Goal: Transaction & Acquisition: Purchase product/service

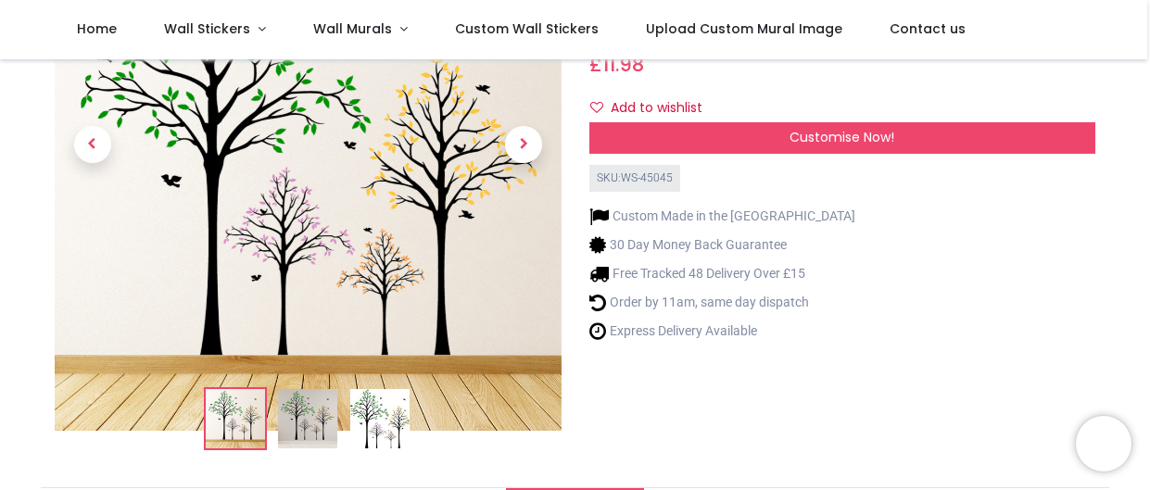
scroll to position [194, 0]
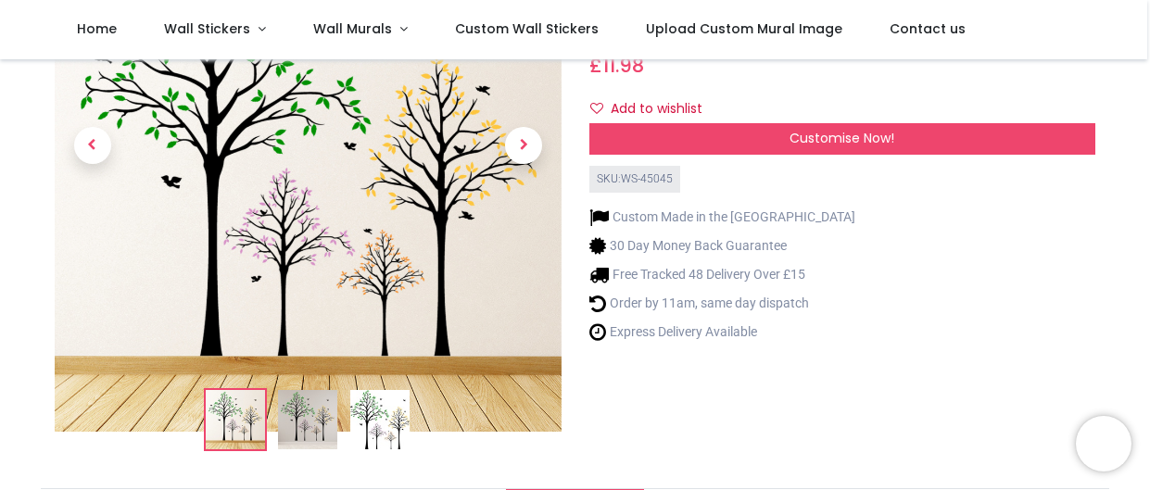
click at [306, 432] on img at bounding box center [307, 419] width 59 height 59
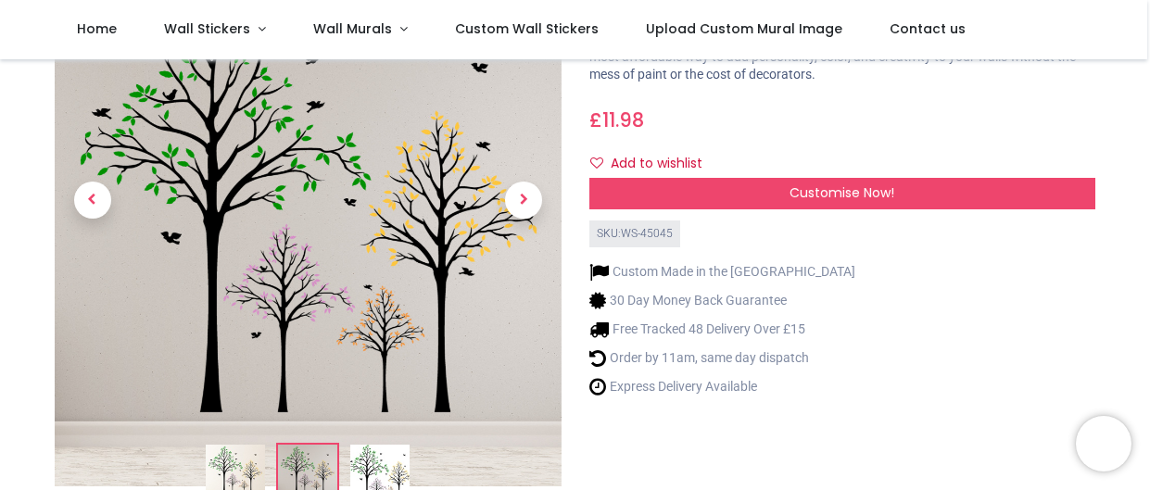
scroll to position [143, 0]
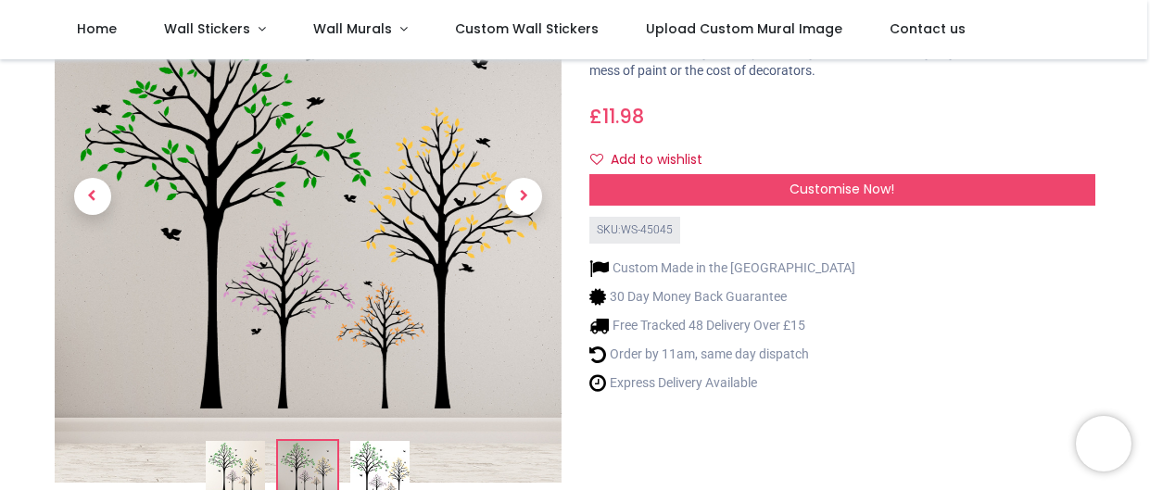
click at [380, 472] on img at bounding box center [379, 470] width 59 height 59
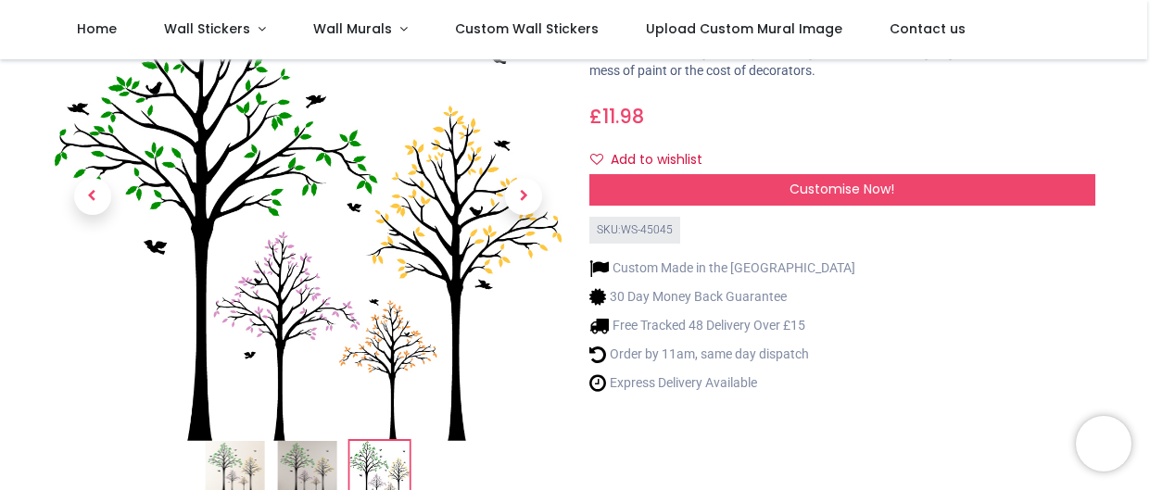
click at [240, 470] on img at bounding box center [235, 470] width 59 height 59
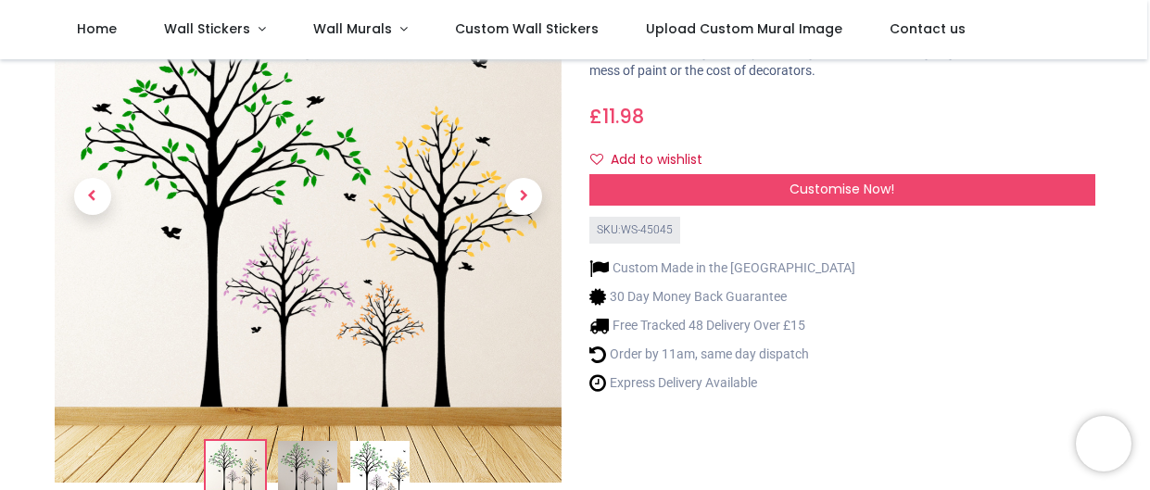
click at [403, 470] on img at bounding box center [379, 470] width 59 height 59
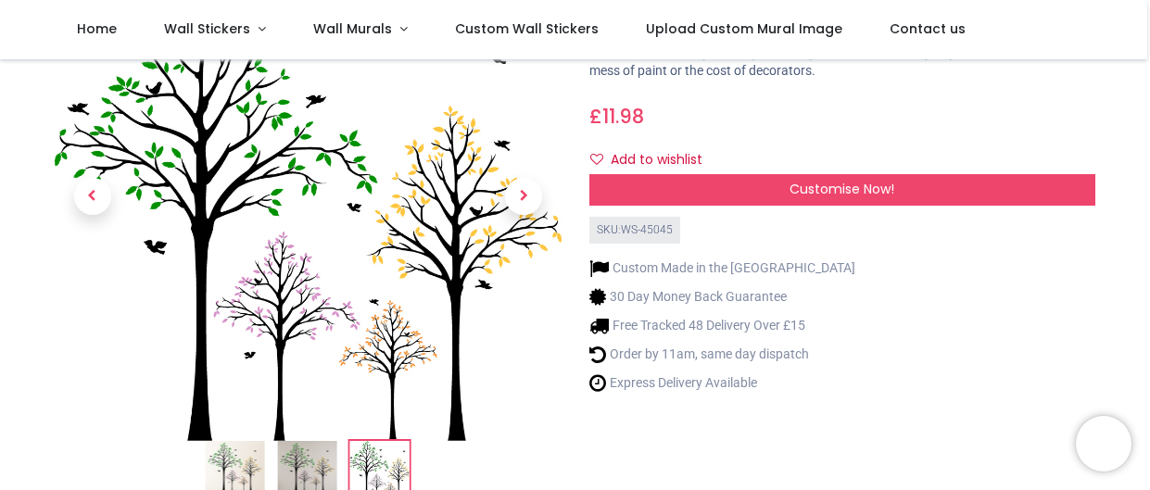
click at [317, 473] on img at bounding box center [307, 470] width 59 height 59
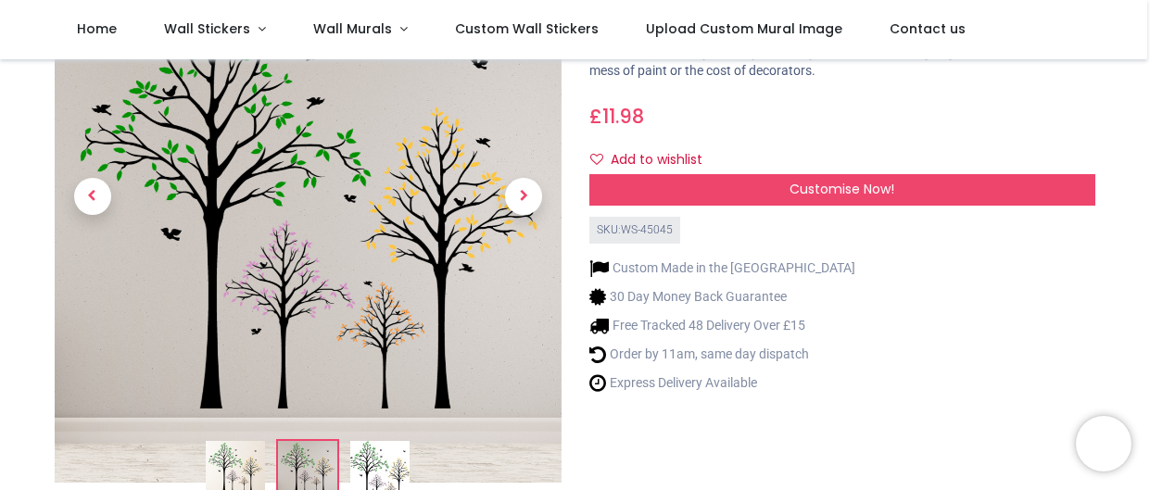
click at [245, 470] on img at bounding box center [235, 470] width 59 height 59
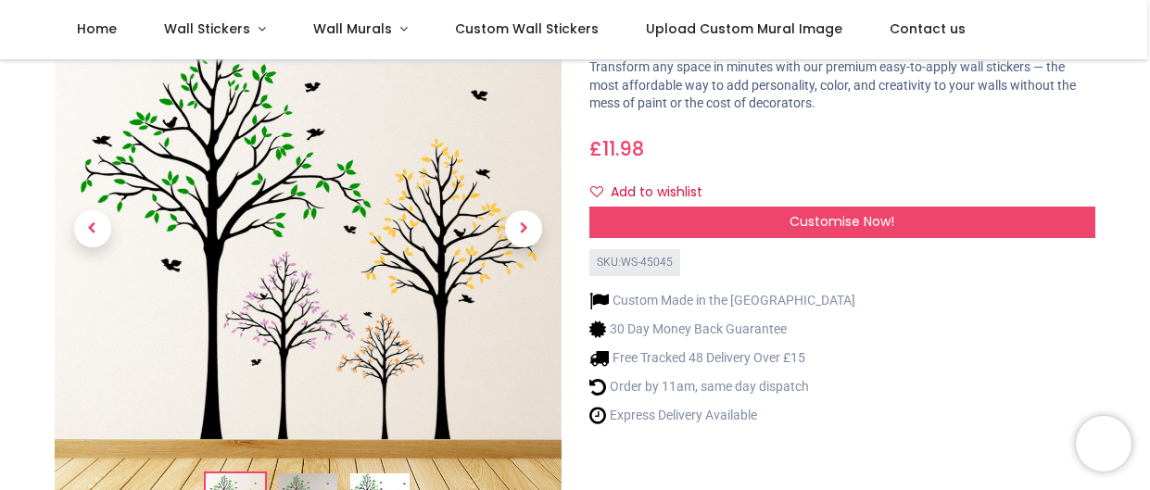
scroll to position [102, 0]
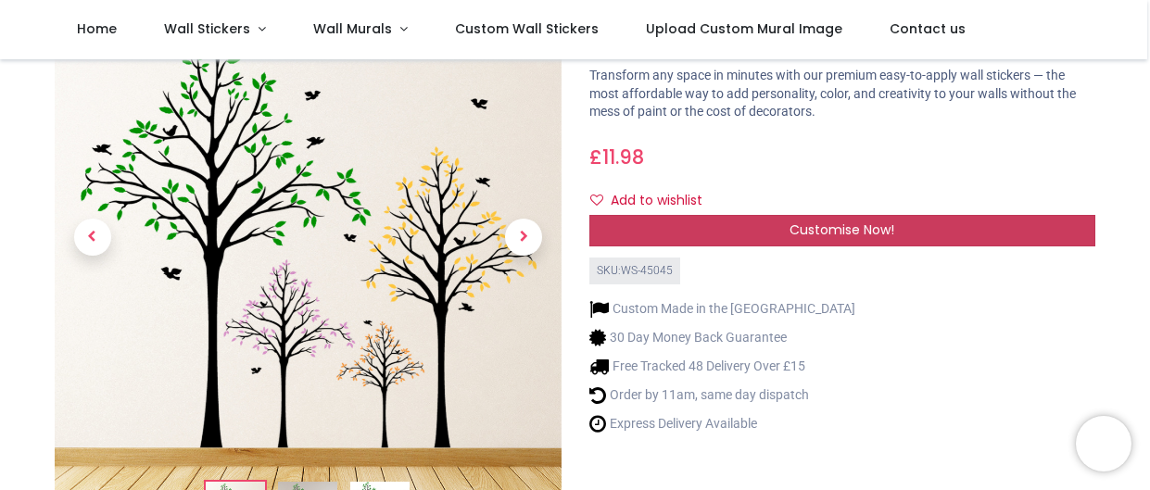
click at [840, 239] on span "Customise Now!" at bounding box center [842, 230] width 105 height 19
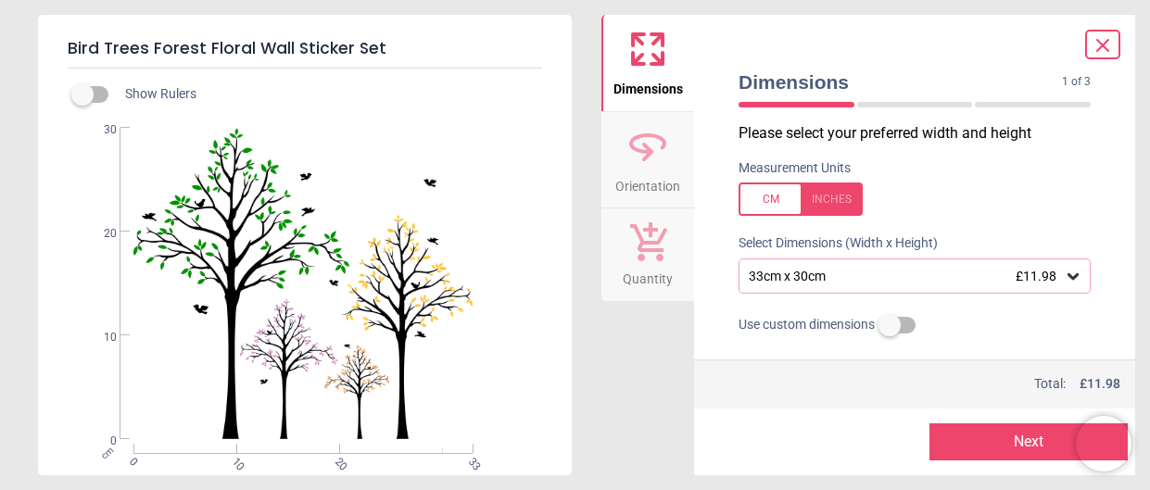
click at [819, 198] on div at bounding box center [801, 199] width 124 height 33
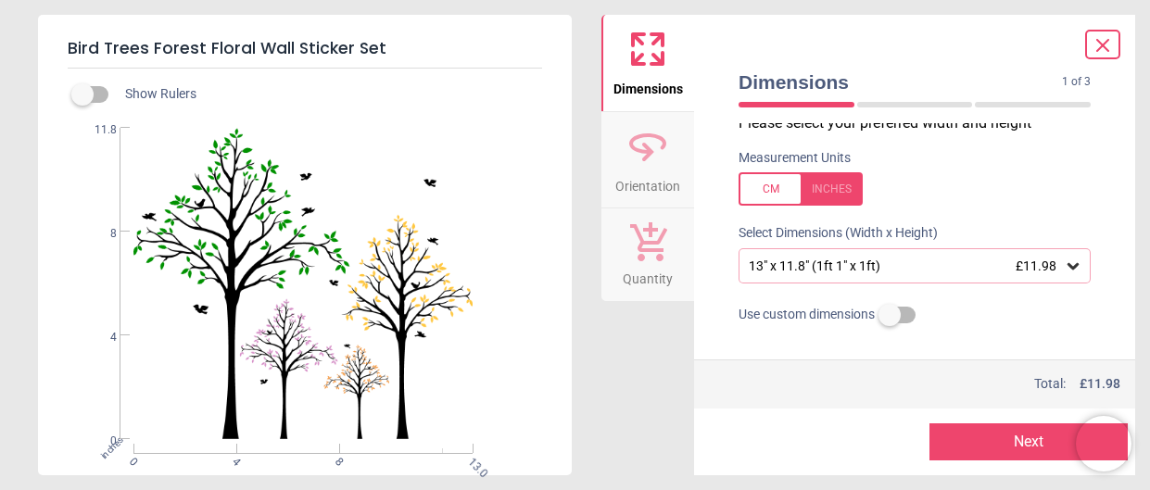
scroll to position [13, 0]
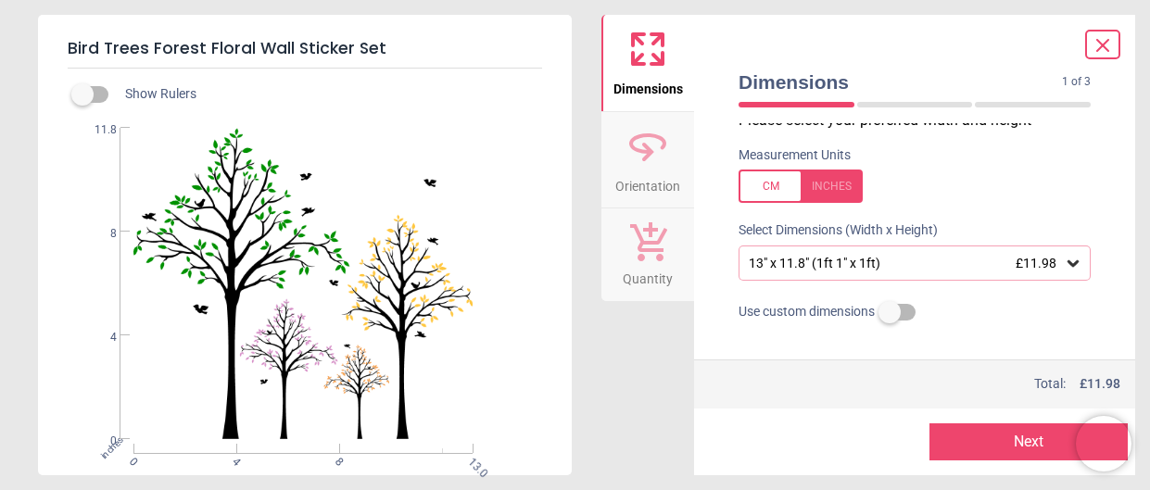
click at [890, 312] on label at bounding box center [890, 312] width 0 height 0
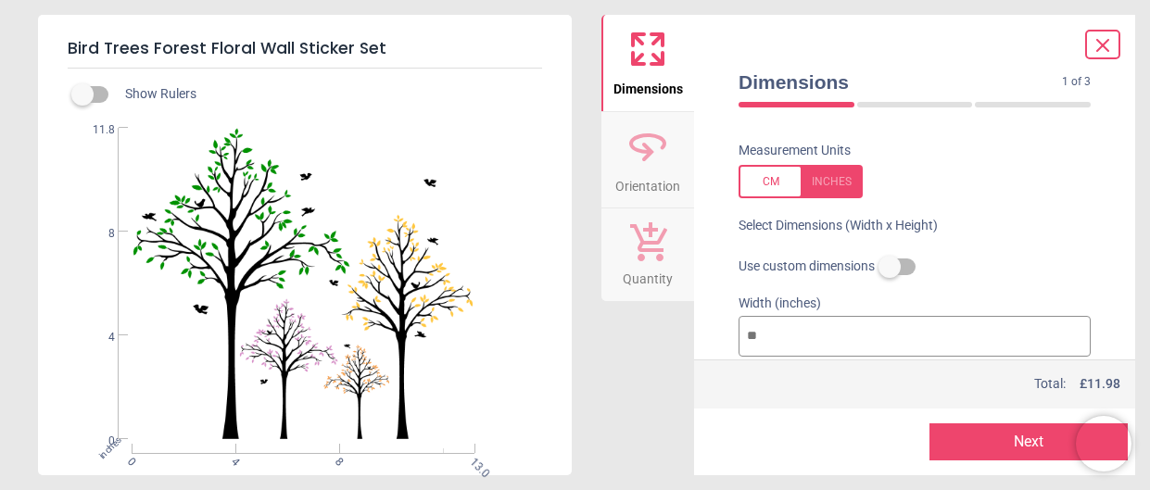
click at [767, 337] on input "**" at bounding box center [915, 336] width 352 height 41
type input "*"
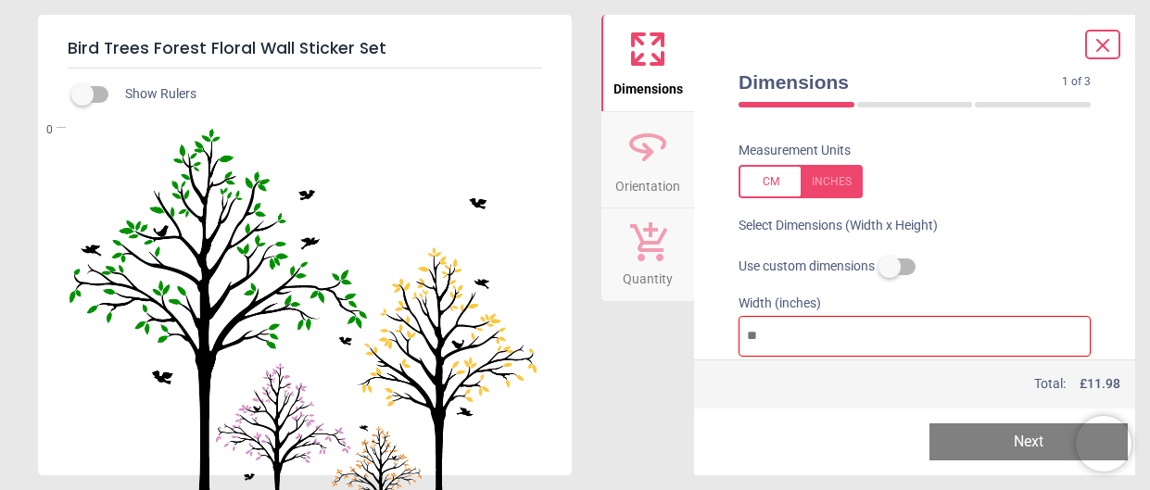
click at [748, 342] on input "number" at bounding box center [915, 336] width 352 height 41
type input "*"
click at [772, 340] on input "number" at bounding box center [915, 336] width 352 height 41
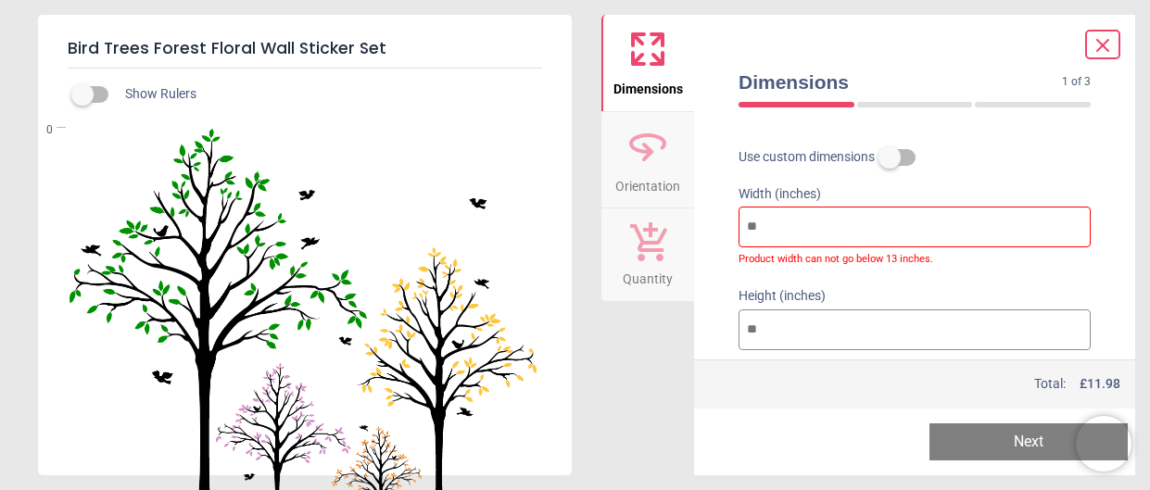
scroll to position [129, 0]
click at [774, 225] on input "number" at bounding box center [915, 225] width 352 height 41
click at [792, 220] on input "number" at bounding box center [915, 225] width 352 height 41
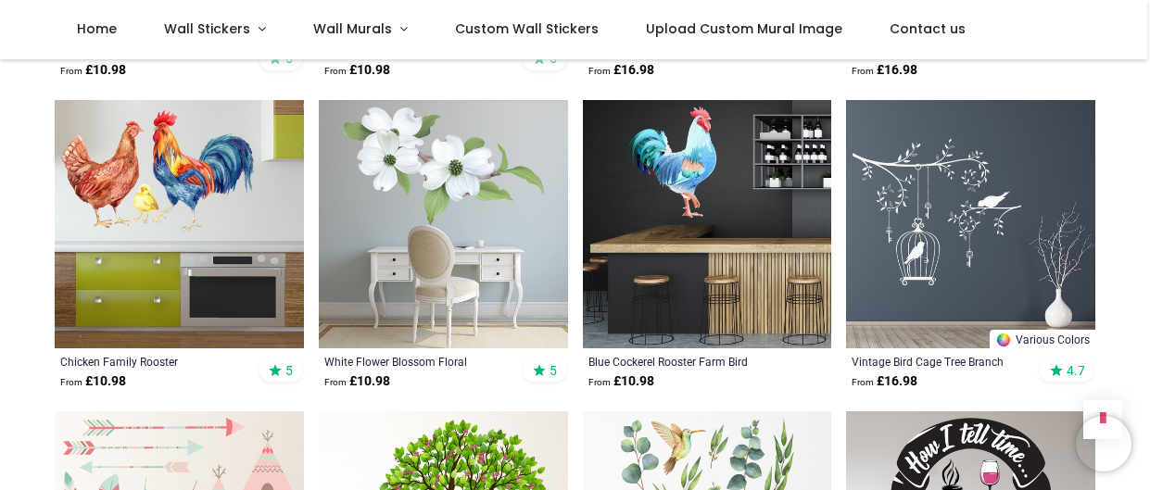
scroll to position [1353, 0]
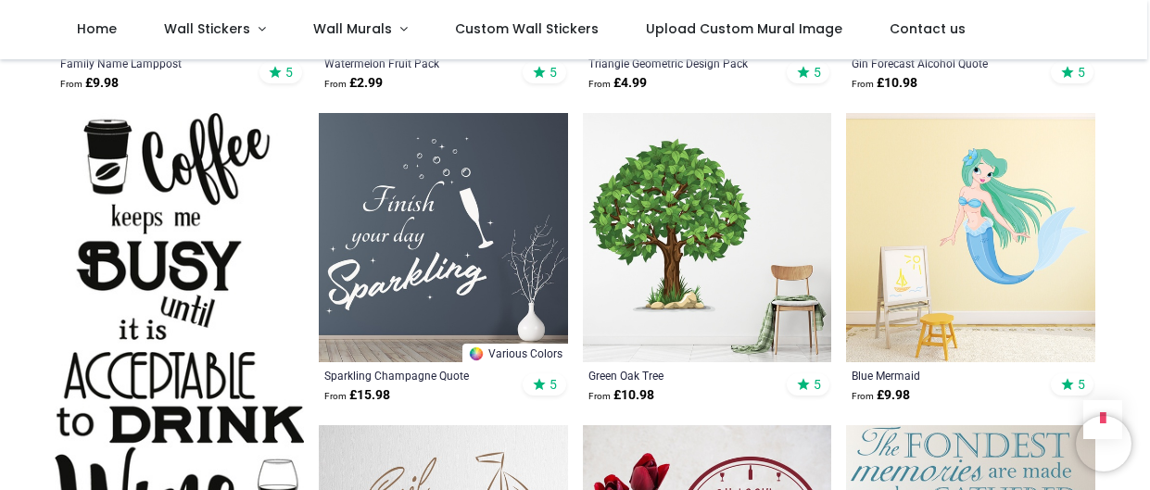
scroll to position [3202, 0]
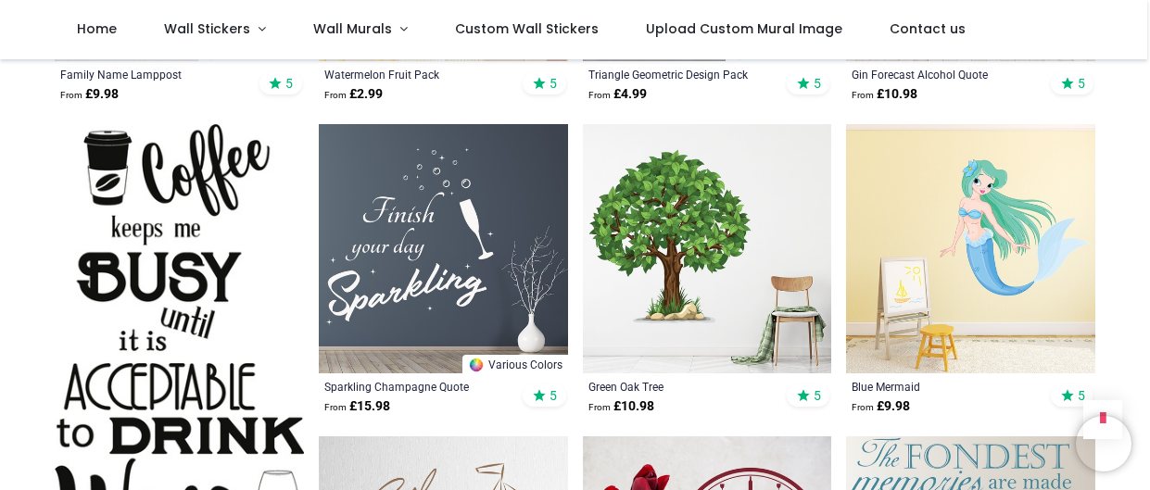
click at [692, 246] on img at bounding box center [707, 248] width 249 height 249
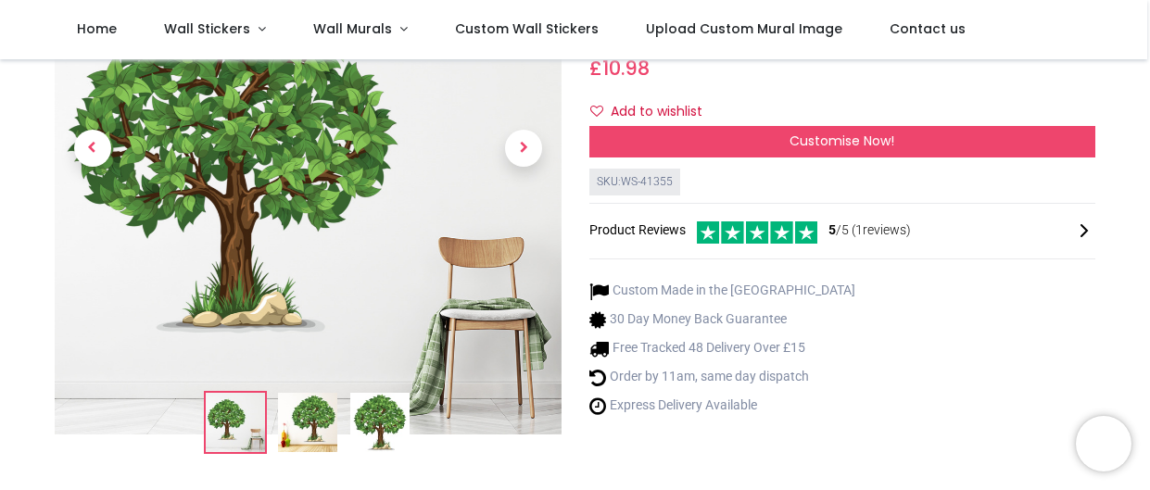
scroll to position [201, 0]
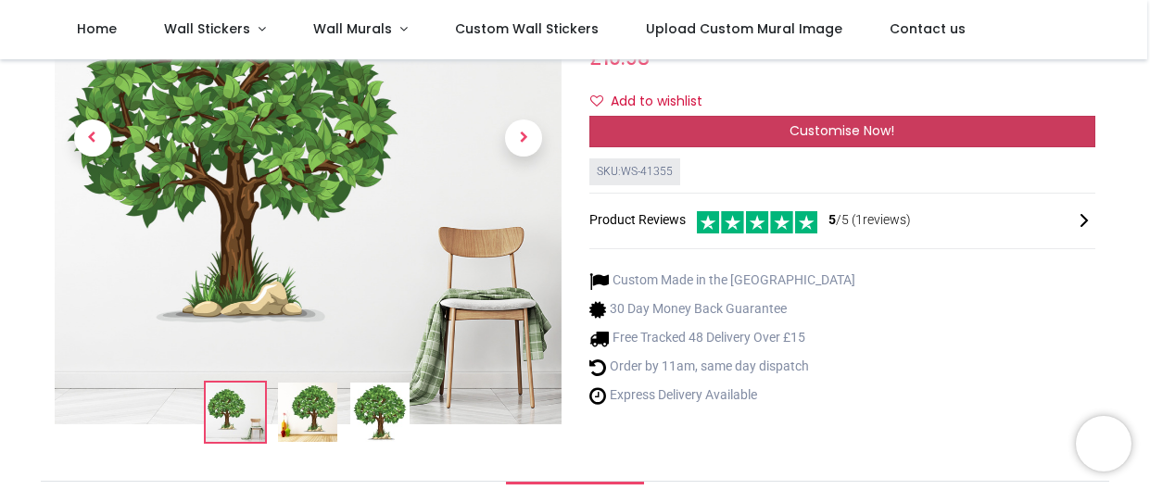
click at [782, 147] on div "Customise Now!" at bounding box center [842, 132] width 507 height 32
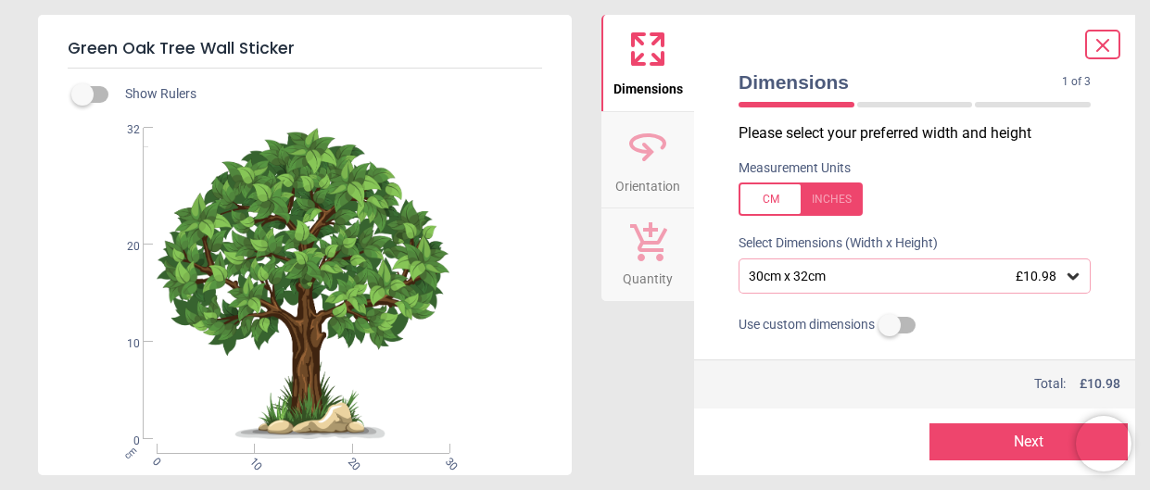
click at [839, 199] on div at bounding box center [801, 199] width 124 height 33
